Goal: Information Seeking & Learning: Check status

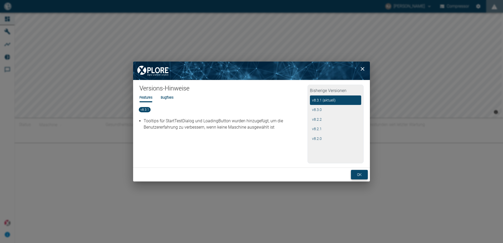
click at [367, 174] on button "ok" at bounding box center [359, 175] width 17 height 10
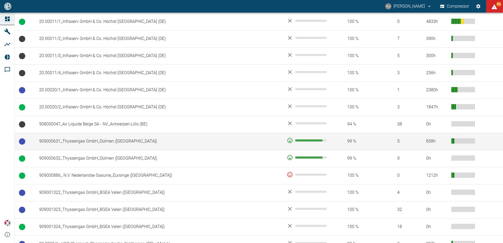
scroll to position [237, 0]
click at [76, 141] on td "909000631_Thyssengas GmbH_Dülmen ([GEOGRAPHIC_DATA])" at bounding box center [159, 140] width 248 height 17
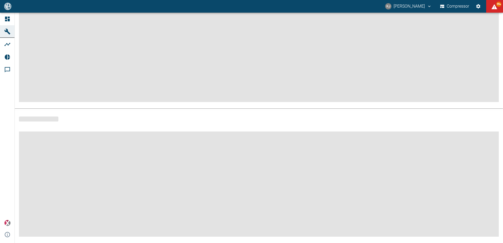
scroll to position [63, 0]
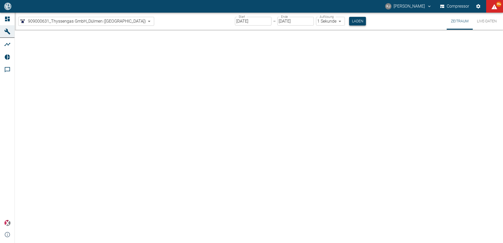
click at [349, 22] on button "Laden" at bounding box center [357, 21] width 17 height 9
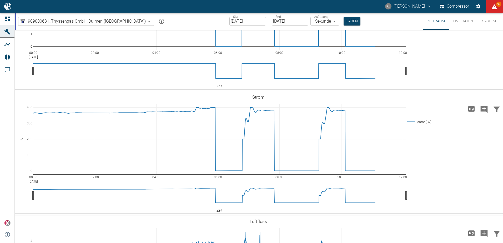
scroll to position [1369, 0]
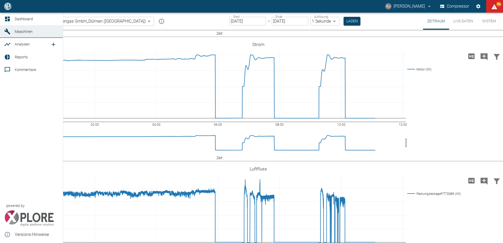
click at [25, 29] on span "Maschinen" at bounding box center [33, 31] width 36 height 6
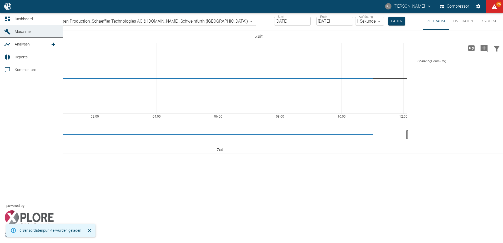
click at [17, 43] on span "Analysen" at bounding box center [22, 44] width 15 height 4
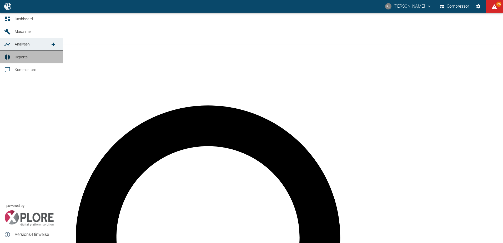
click at [17, 54] on span "Reports" at bounding box center [37, 57] width 44 height 6
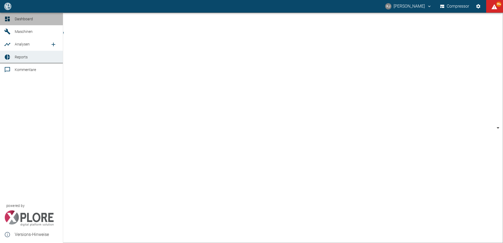
click at [25, 19] on span "Dashboard" at bounding box center [24, 19] width 18 height 4
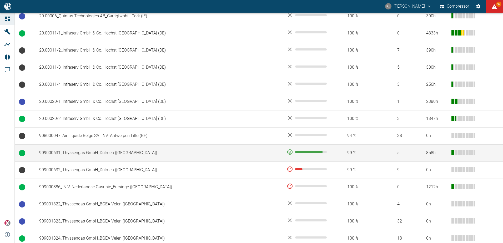
scroll to position [280, 0]
